Goal: Obtain resource: Obtain resource

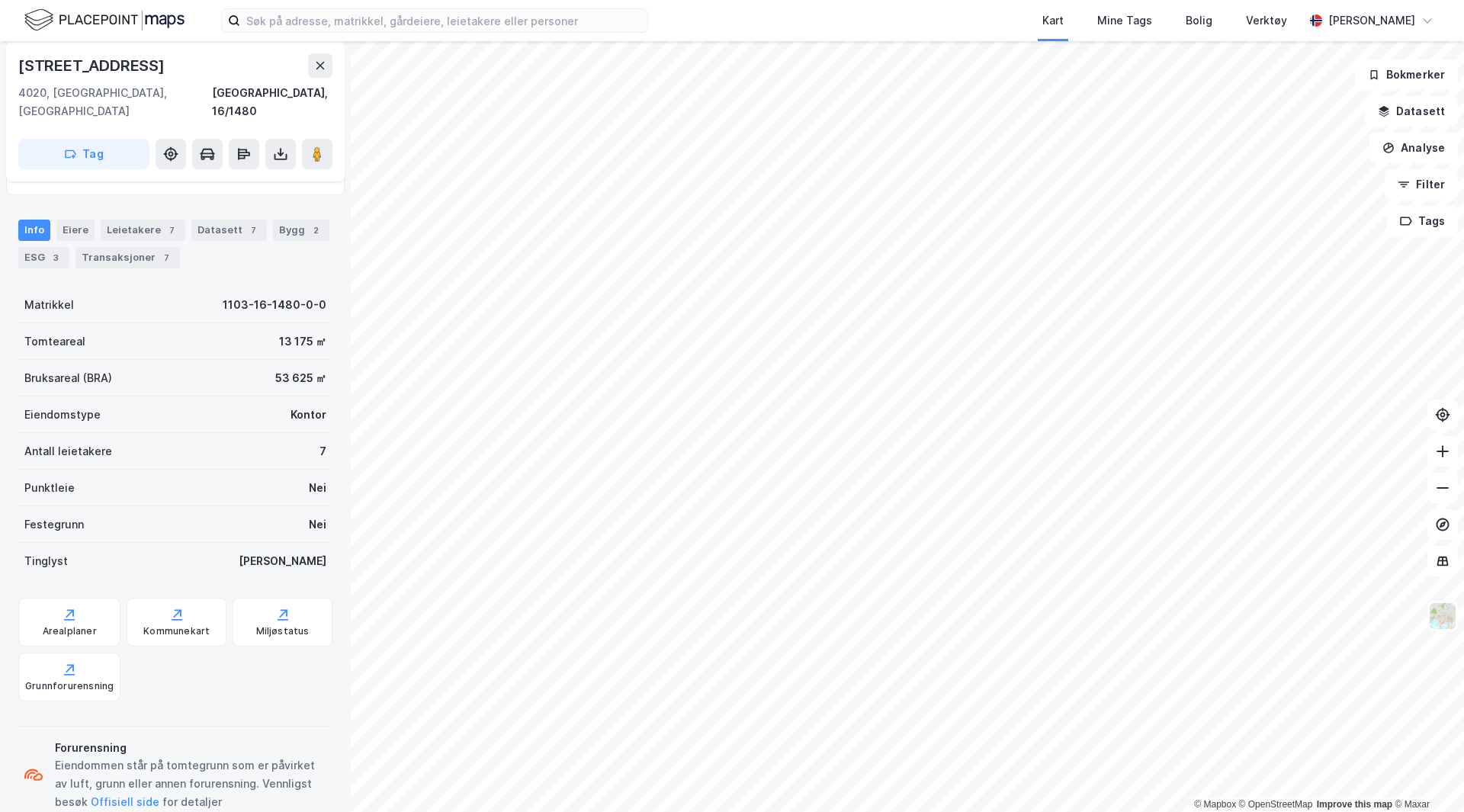
scroll to position [171, 0]
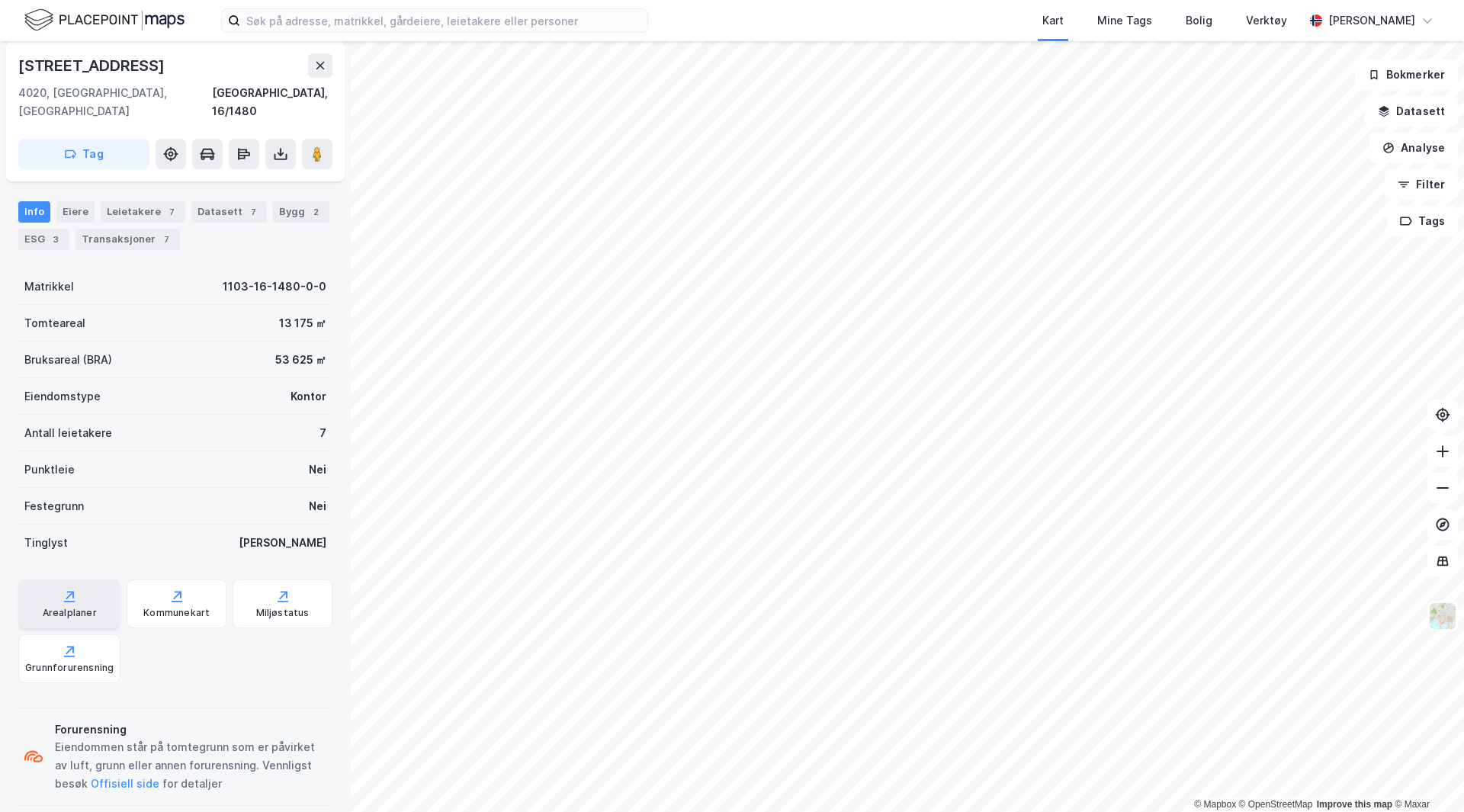
click at [49, 607] on div "Arealplaner" at bounding box center [70, 612] width 54 height 12
click at [291, 139] on button at bounding box center [280, 154] width 31 height 31
click at [267, 203] on div "Last ned matrikkelrapport" at bounding box center [224, 208] width 126 height 12
